Goal: Transaction & Acquisition: Purchase product/service

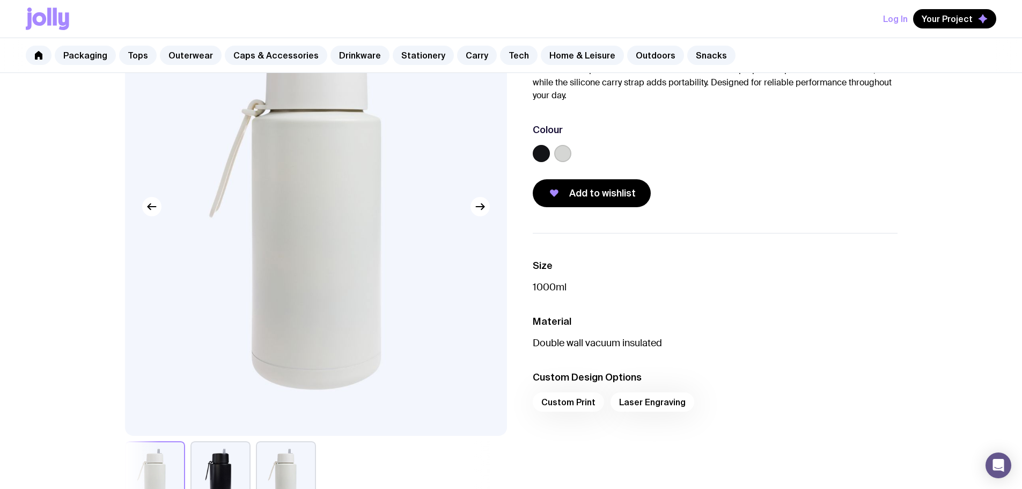
scroll to position [54, 0]
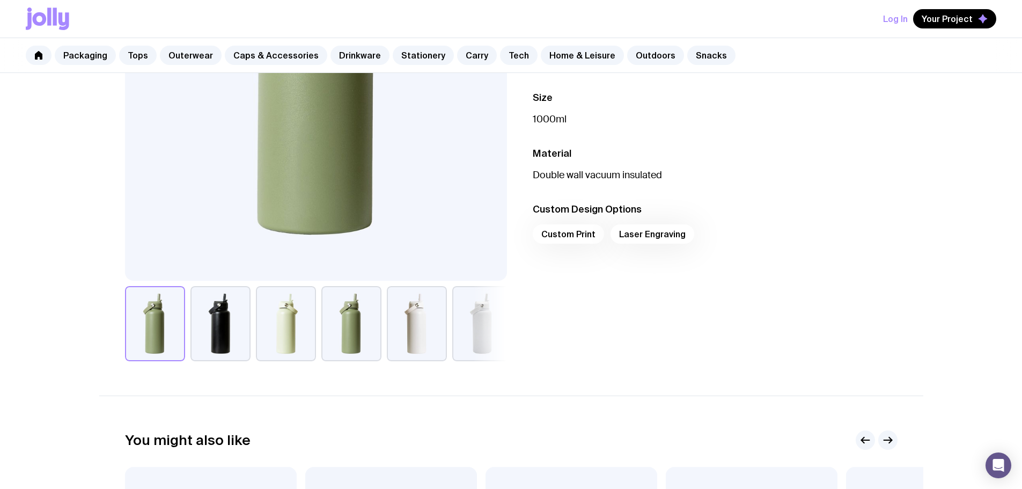
scroll to position [268, 0]
click at [280, 339] on button "button" at bounding box center [286, 323] width 60 height 75
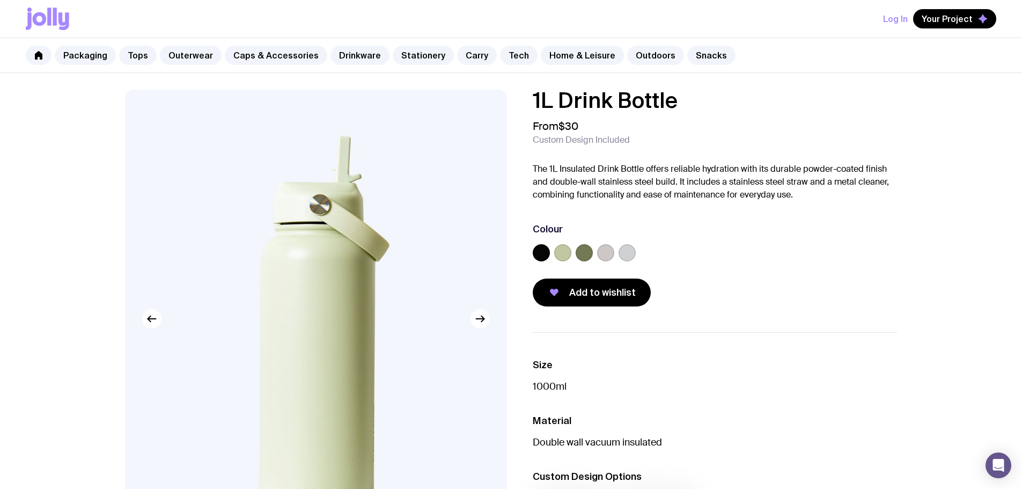
scroll to position [0, 0]
click at [486, 324] on icon "button" at bounding box center [480, 319] width 13 height 13
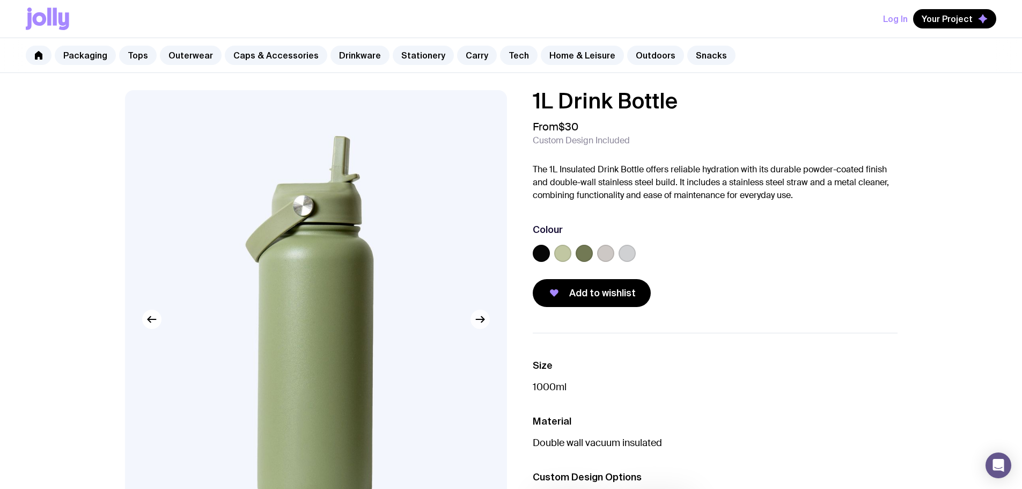
click at [486, 324] on icon "button" at bounding box center [480, 319] width 13 height 13
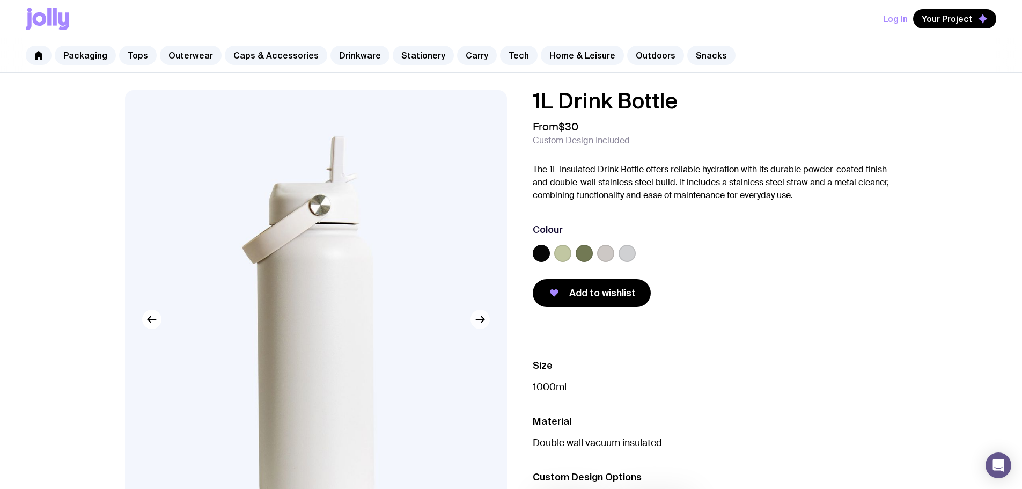
click at [486, 324] on icon "button" at bounding box center [480, 319] width 13 height 13
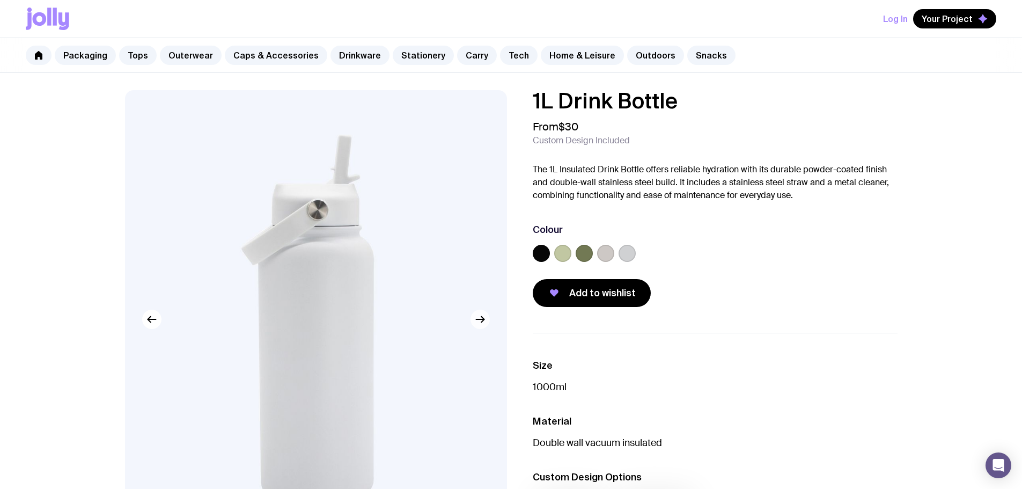
click at [486, 324] on icon "button" at bounding box center [480, 319] width 13 height 13
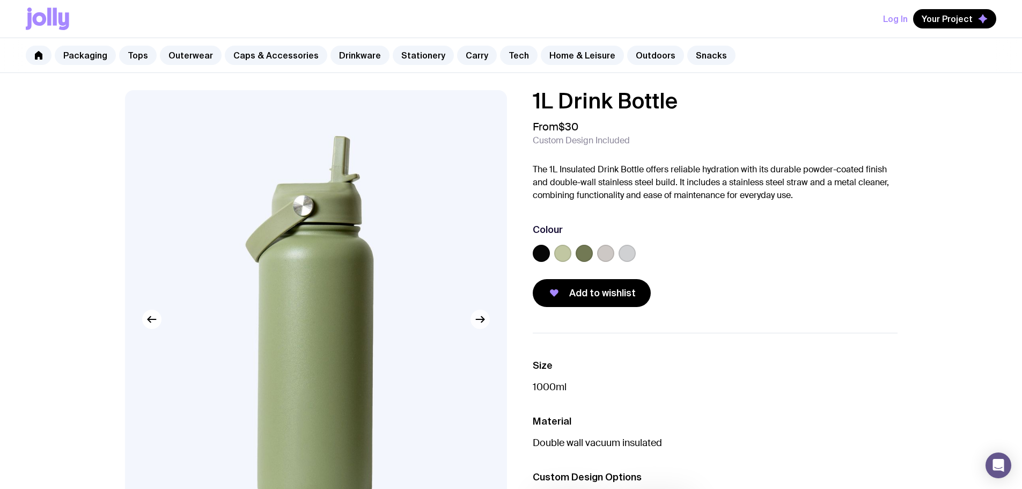
click at [486, 324] on icon "button" at bounding box center [480, 319] width 13 height 13
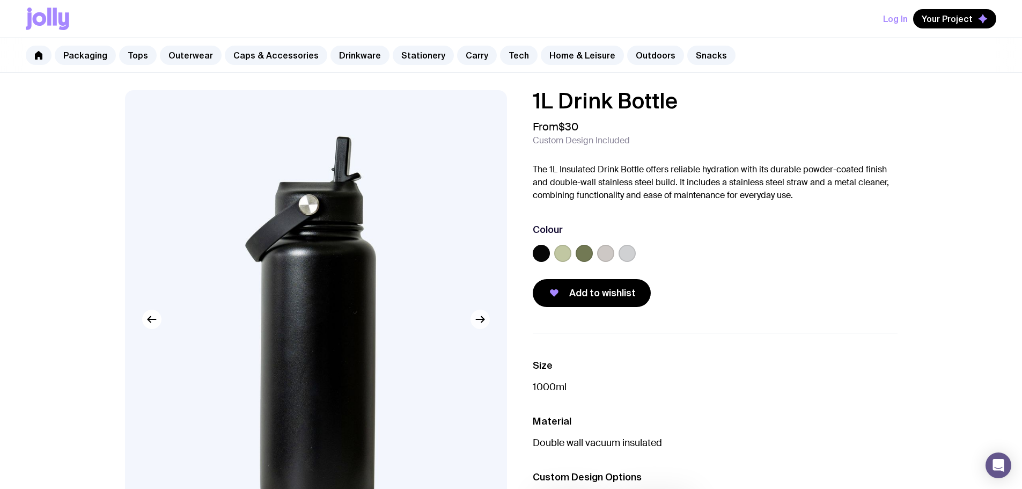
click at [486, 324] on icon "button" at bounding box center [480, 319] width 13 height 13
